Goal: Transaction & Acquisition: Purchase product/service

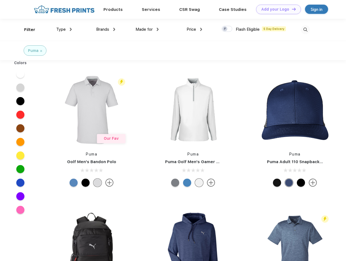
scroll to position [0, 0]
click at [276, 9] on link "Add your Logo Design Tool" at bounding box center [278, 10] width 45 height 10
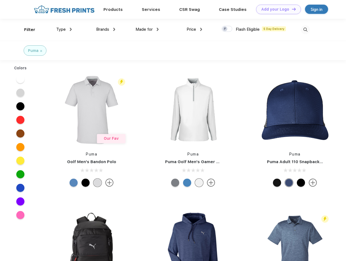
click at [0, 0] on div "Design Tool" at bounding box center [0, 0] width 0 height 0
click at [291, 9] on link "Add your Logo Design Tool" at bounding box center [278, 10] width 45 height 10
click at [26, 30] on div "Filter" at bounding box center [29, 30] width 11 height 6
click at [64, 29] on span "Type" at bounding box center [61, 29] width 10 height 5
click at [106, 29] on span "Brands" at bounding box center [102, 29] width 13 height 5
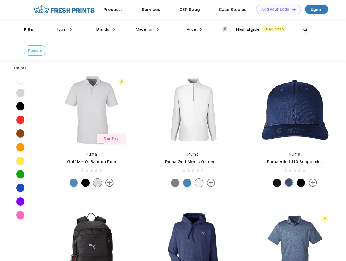
click at [147, 29] on span "Made for" at bounding box center [143, 29] width 17 height 5
click at [194, 29] on span "Price" at bounding box center [192, 29] width 10 height 5
click at [227, 29] on div at bounding box center [227, 29] width 11 height 6
click at [225, 29] on input "checkbox" at bounding box center [224, 28] width 4 height 4
click at [305, 30] on img at bounding box center [305, 29] width 9 height 9
